Goal: Transaction & Acquisition: Purchase product/service

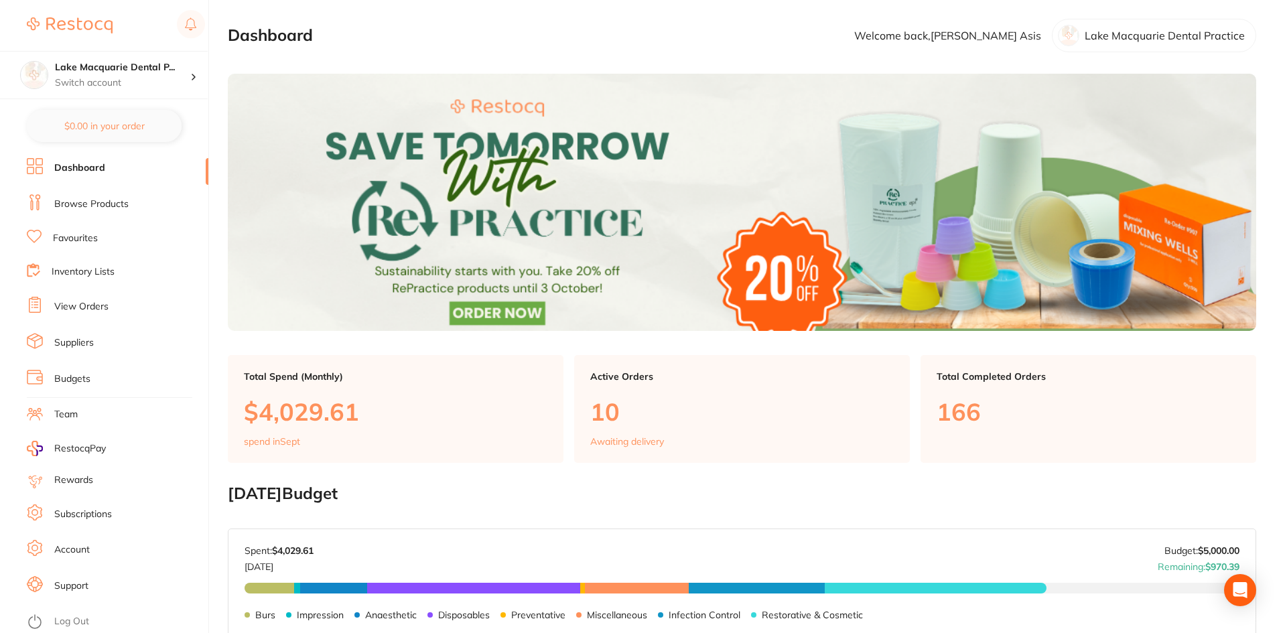
click at [94, 200] on link "Browse Products" at bounding box center [91, 204] width 74 height 13
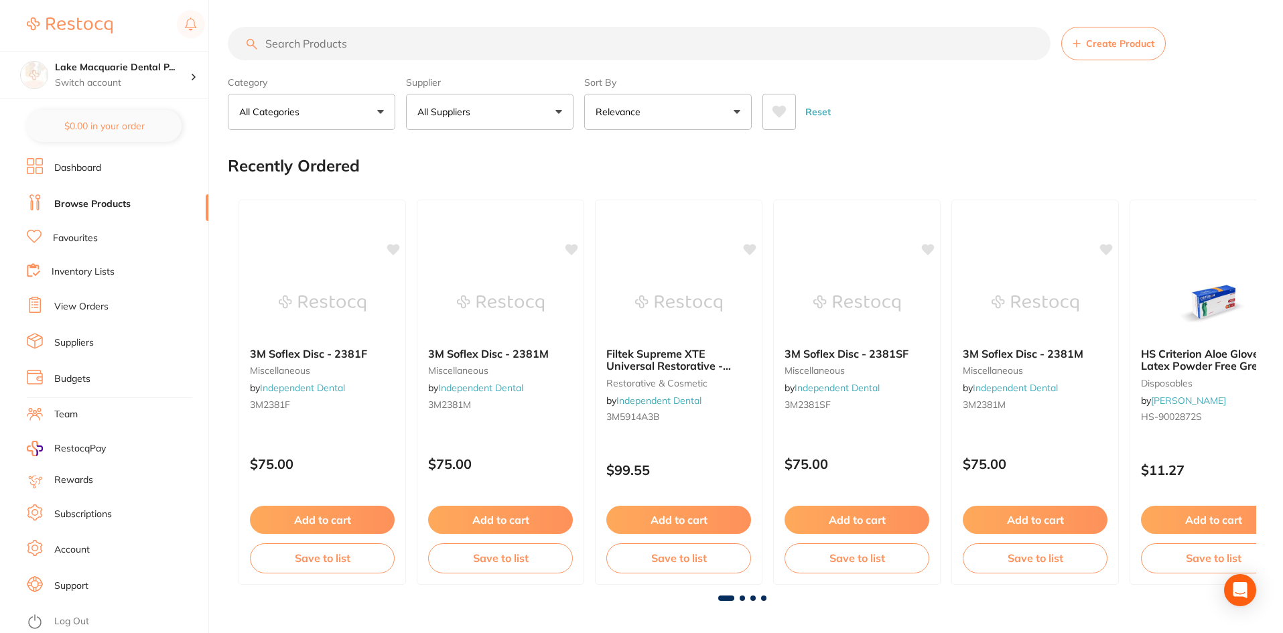
click at [307, 44] on input "search" at bounding box center [639, 44] width 823 height 34
type input "oraquix"
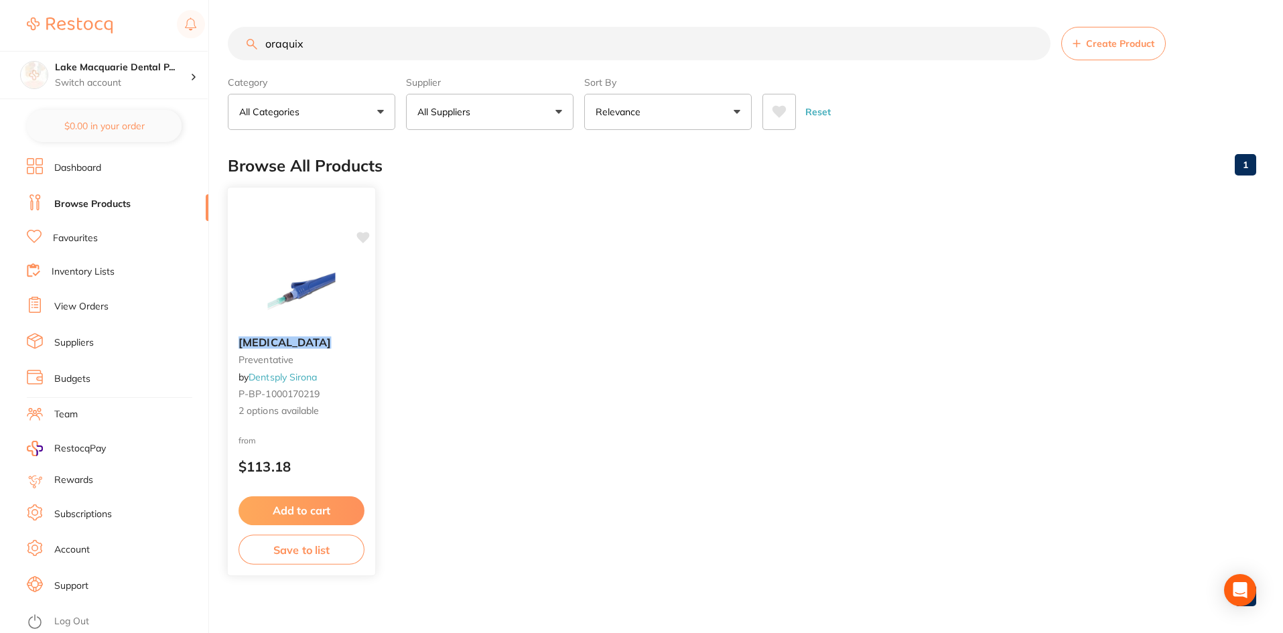
click at [280, 408] on span "2 options available" at bounding box center [302, 411] width 126 height 13
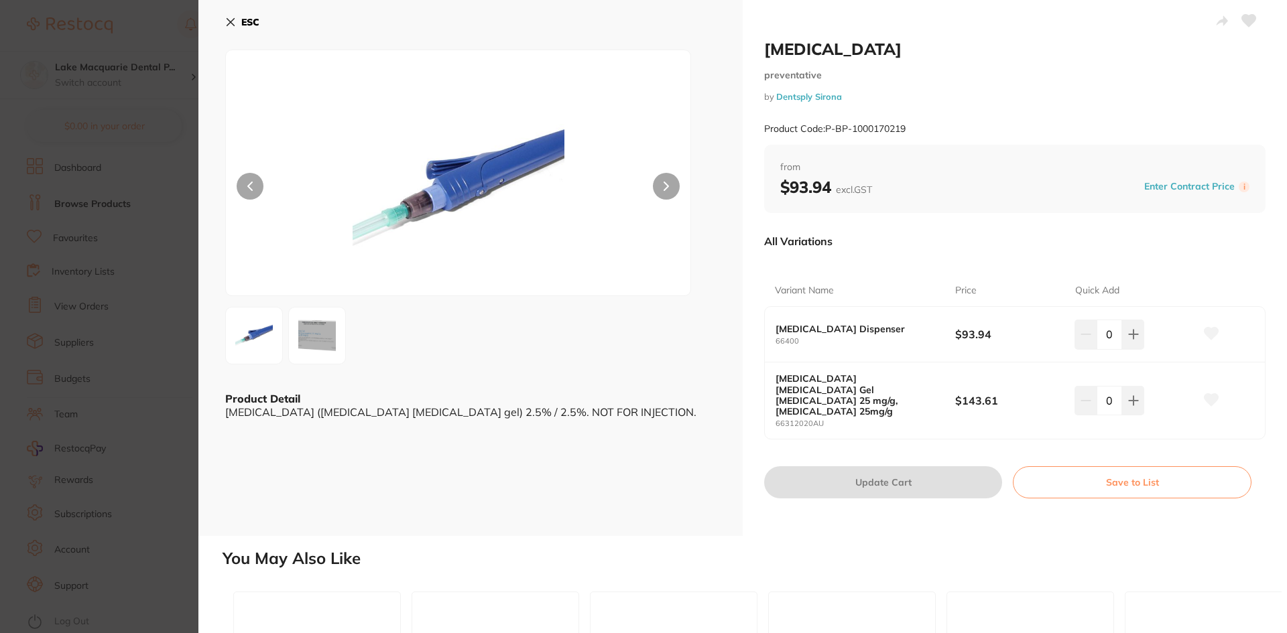
click at [830, 383] on b "[MEDICAL_DATA] [MEDICAL_DATA] Gel [MEDICAL_DATA] 25 mg/g, [MEDICAL_DATA] 25mg/g" at bounding box center [855, 394] width 161 height 43
click at [228, 19] on icon at bounding box center [230, 22] width 7 height 7
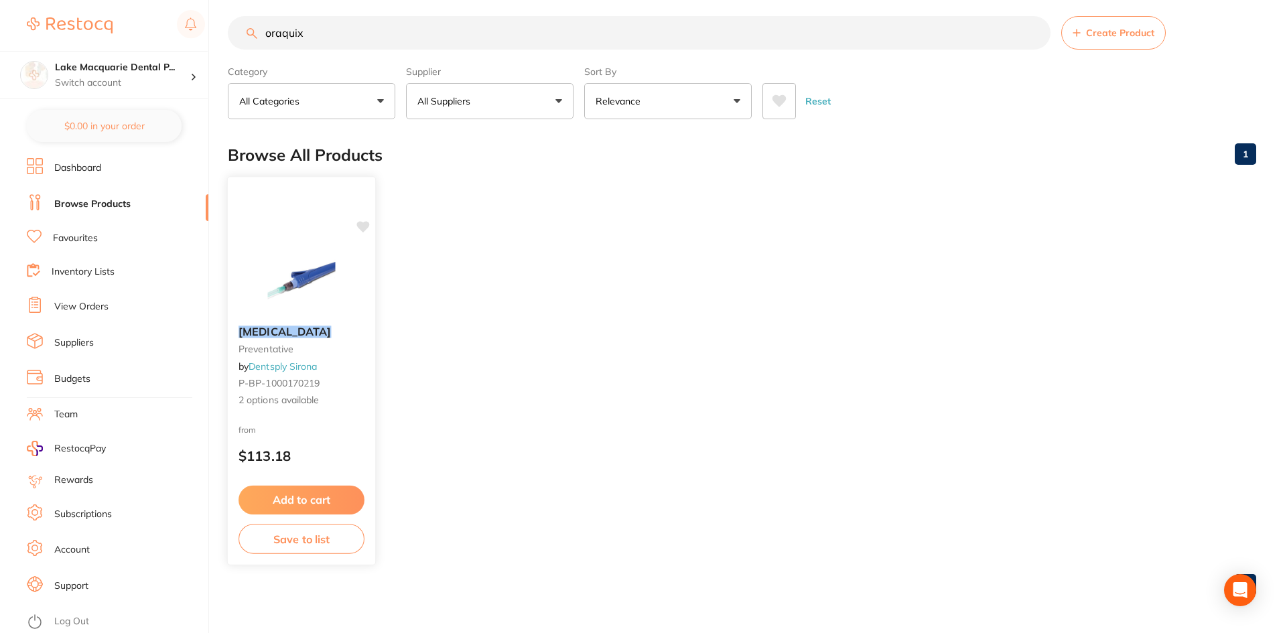
click at [298, 501] on button "Add to cart" at bounding box center [302, 500] width 126 height 29
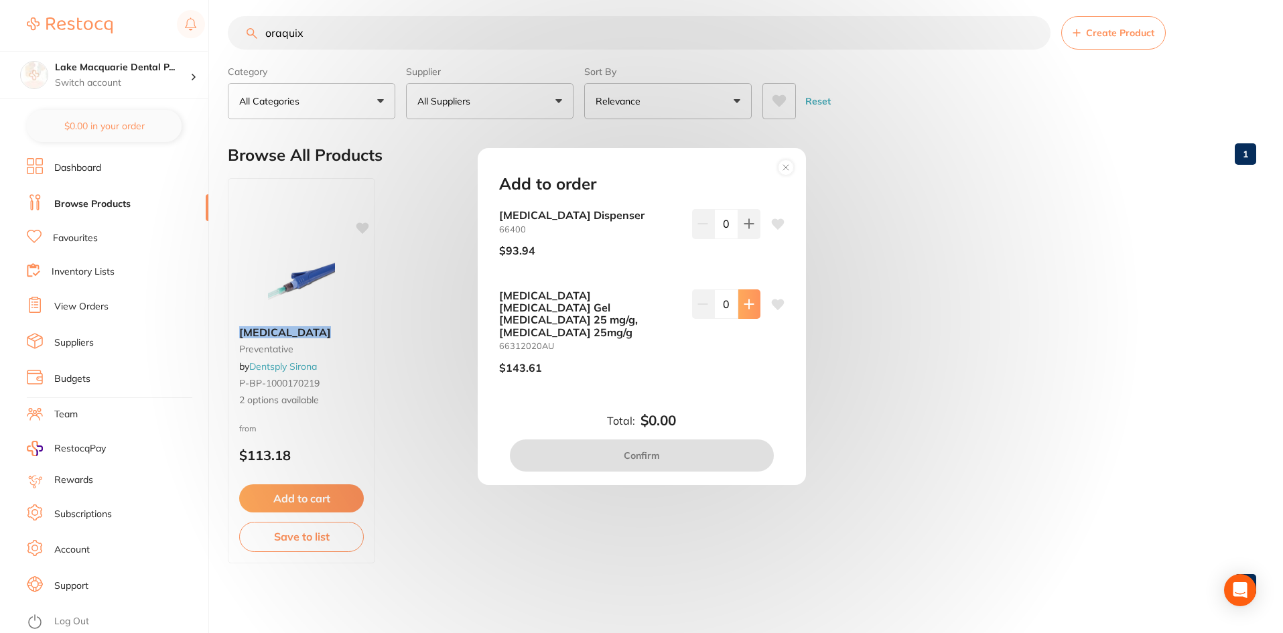
click at [749, 310] on icon at bounding box center [749, 304] width 11 height 11
type input "1"
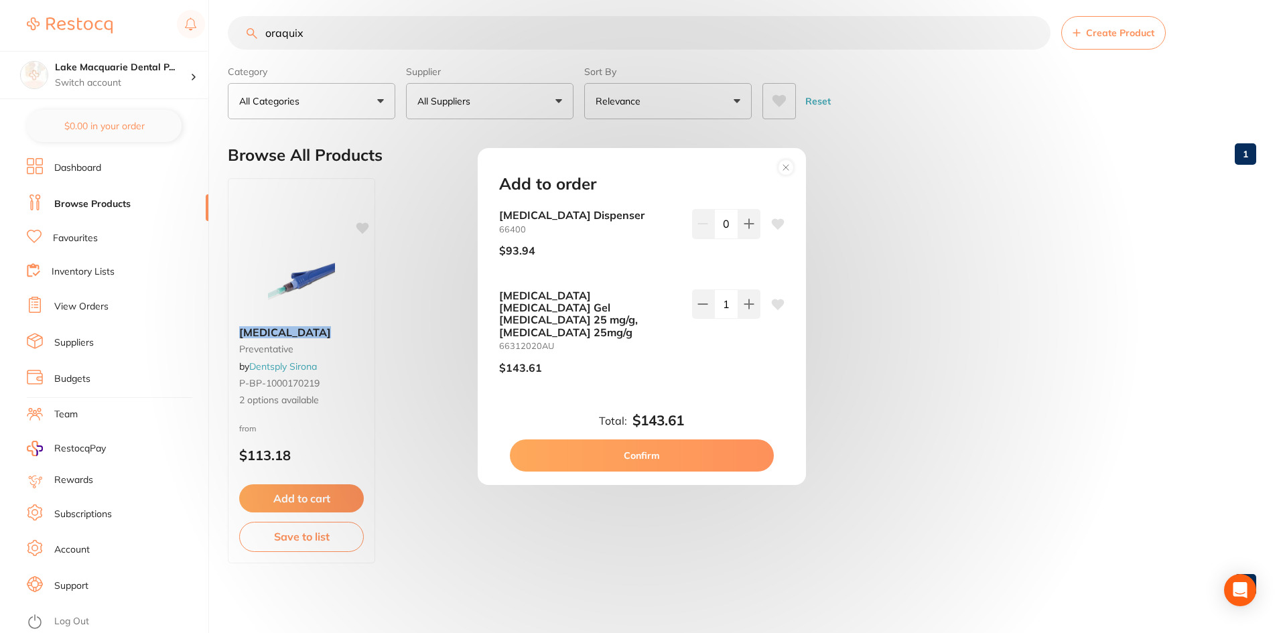
click at [677, 441] on button "Confirm" at bounding box center [642, 456] width 264 height 32
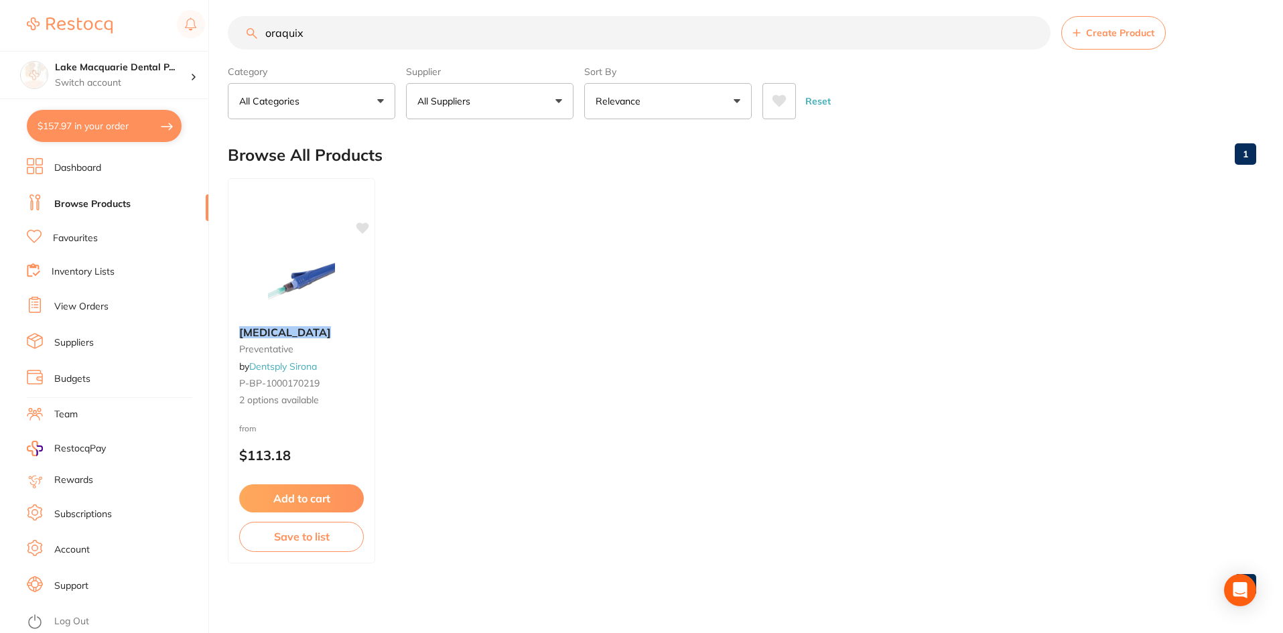
click at [82, 122] on button "$157.97 in your order" at bounding box center [104, 126] width 155 height 32
checkbox input "true"
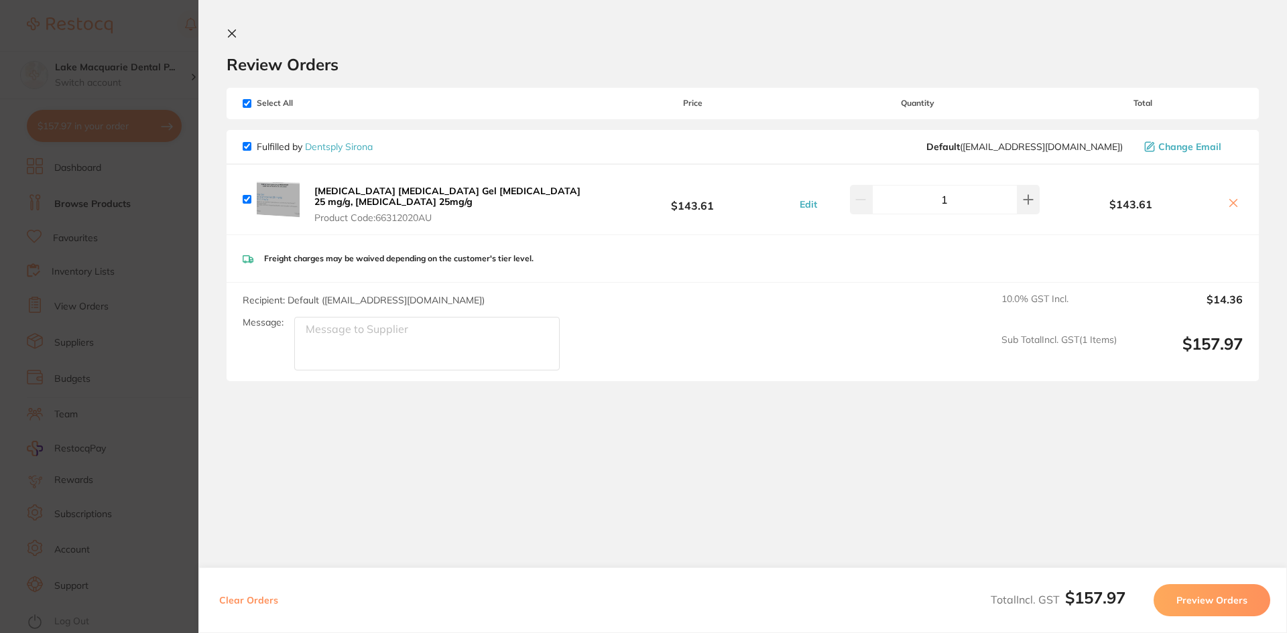
click at [230, 34] on icon at bounding box center [231, 33] width 11 height 11
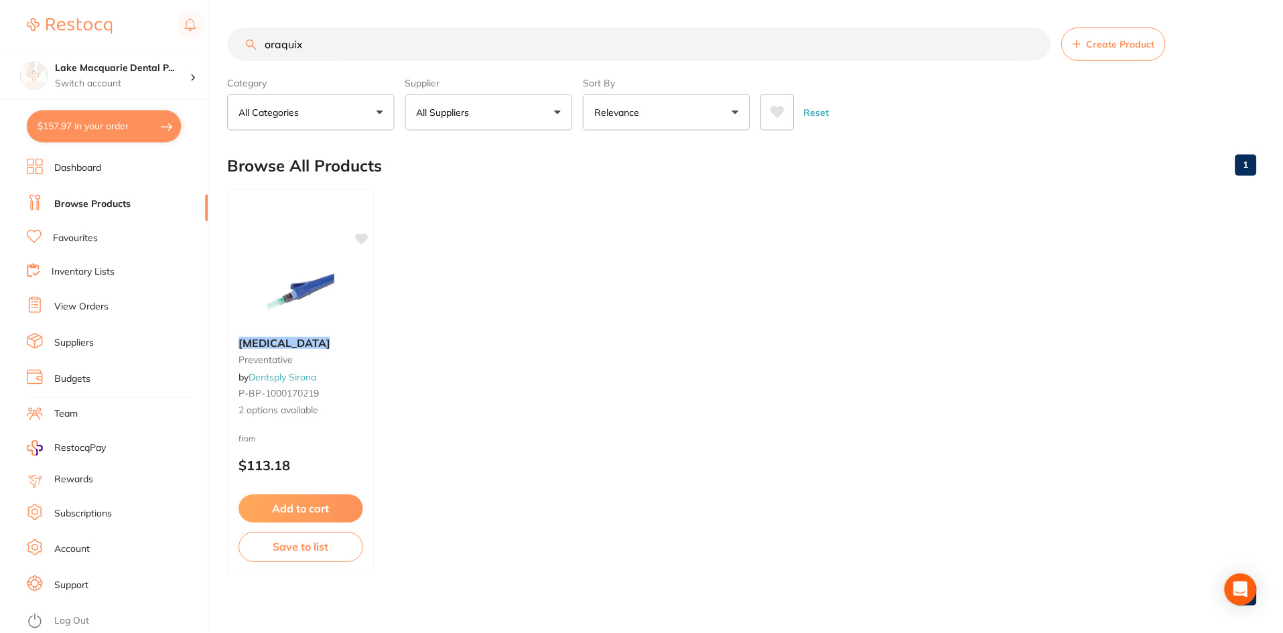
scroll to position [11, 0]
